Goal: Task Accomplishment & Management: Manage account settings

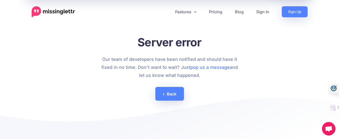
click at [263, 11] on link "Sign In" at bounding box center [263, 11] width 26 height 11
click at [262, 11] on link "Sign In" at bounding box center [263, 11] width 26 height 11
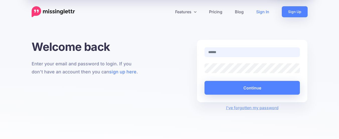
click at [220, 55] on input "text" at bounding box center [252, 52] width 96 height 10
click at [213, 55] on input "text" at bounding box center [252, 52] width 96 height 10
type input "**********"
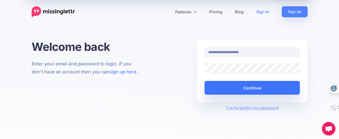
click at [250, 87] on button "Continue" at bounding box center [252, 88] width 96 height 14
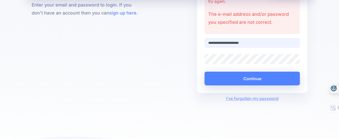
scroll to position [50, 0]
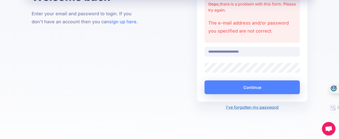
click at [253, 109] on link "I've forgotten my password" at bounding box center [252, 107] width 52 height 5
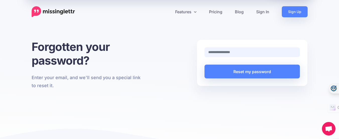
click at [226, 54] on input "text" at bounding box center [252, 52] width 96 height 10
type input "**********"
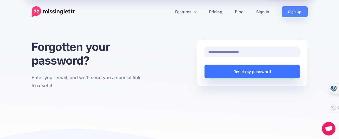
click at [246, 65] on button "Reset my password" at bounding box center [252, 72] width 96 height 14
click at [245, 72] on button "Reset my password" at bounding box center [252, 72] width 96 height 14
